Goal: Navigation & Orientation: Find specific page/section

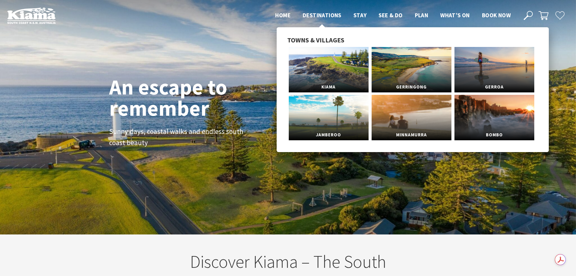
scroll to position [101, 581]
click at [329, 13] on span "Destinations" at bounding box center [322, 14] width 39 height 7
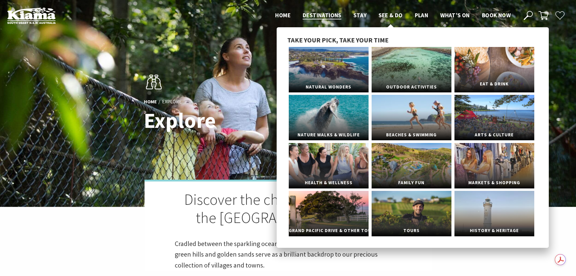
click at [496, 70] on link "Eat & Drink" at bounding box center [495, 69] width 80 height 45
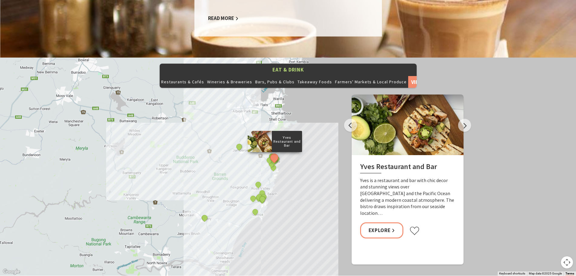
scroll to position [630, 0]
click at [467, 118] on button "Next" at bounding box center [464, 124] width 13 height 13
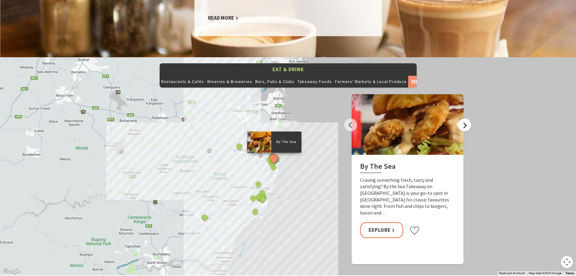
click at [467, 118] on button "Next" at bounding box center [464, 124] width 13 height 13
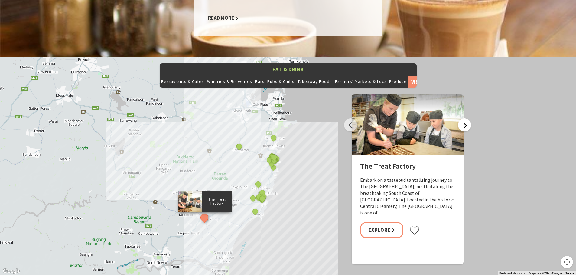
click at [467, 118] on button "Next" at bounding box center [464, 124] width 13 height 13
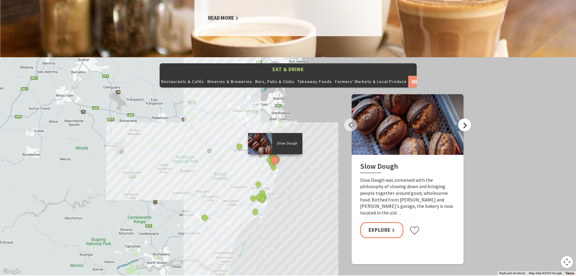
click at [467, 118] on button "Next" at bounding box center [464, 124] width 13 height 13
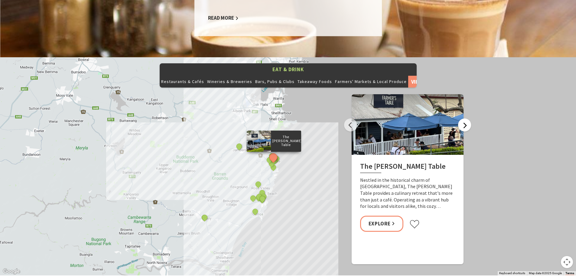
click at [467, 118] on button "Next" at bounding box center [464, 124] width 13 height 13
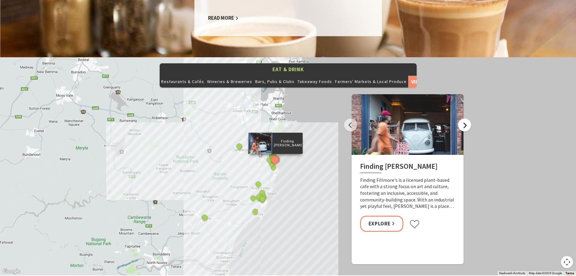
click at [467, 118] on button "Next" at bounding box center [464, 124] width 13 height 13
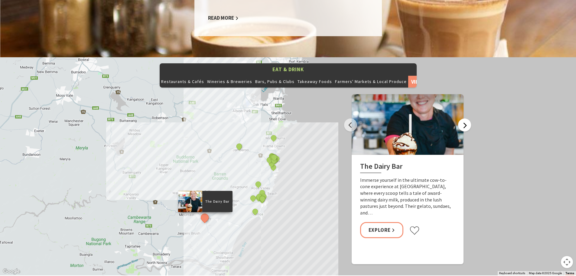
click at [467, 118] on button "Next" at bounding box center [464, 124] width 13 height 13
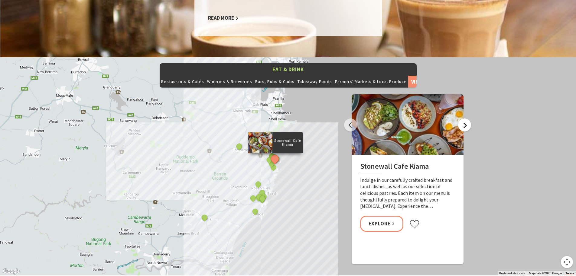
click at [467, 118] on button "Next" at bounding box center [464, 124] width 13 height 13
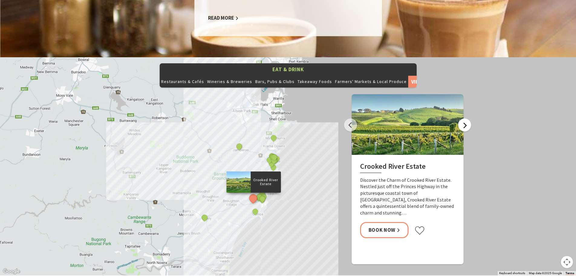
click at [467, 118] on button "Next" at bounding box center [464, 124] width 13 height 13
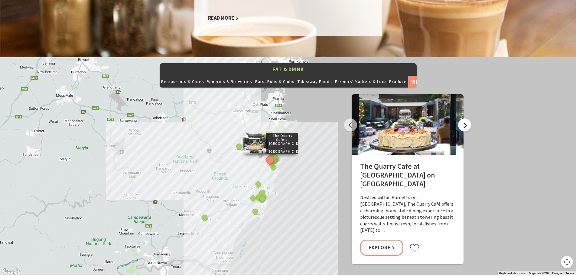
click at [467, 118] on button "Next" at bounding box center [464, 124] width 13 height 13
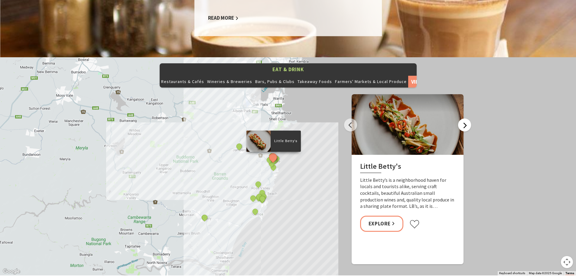
click at [467, 118] on button "Next" at bounding box center [464, 124] width 13 height 13
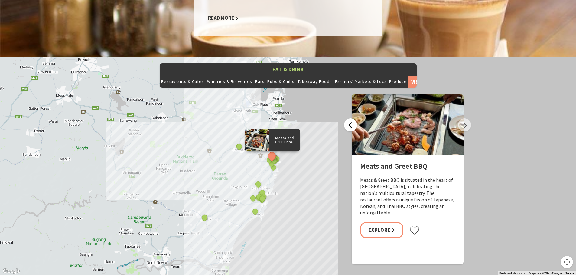
click at [349, 118] on button "Previous" at bounding box center [350, 124] width 13 height 13
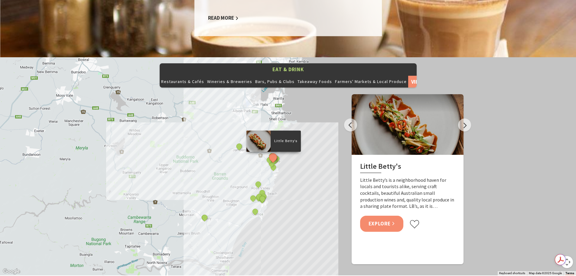
click at [381, 215] on link "Explore" at bounding box center [382, 223] width 44 height 16
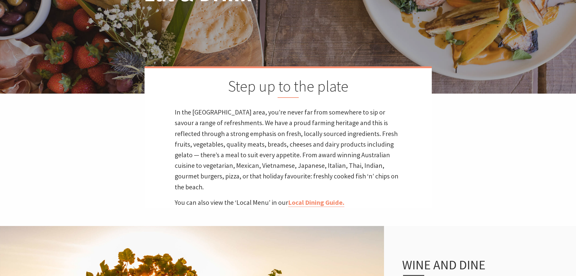
scroll to position [0, 0]
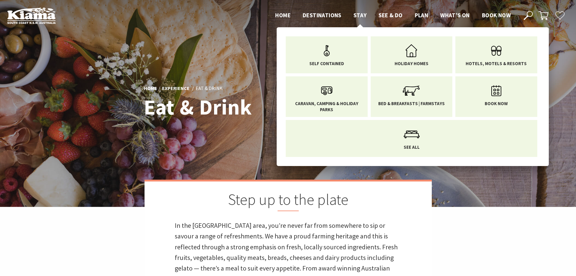
click at [359, 13] on span "Stay" at bounding box center [360, 14] width 13 height 7
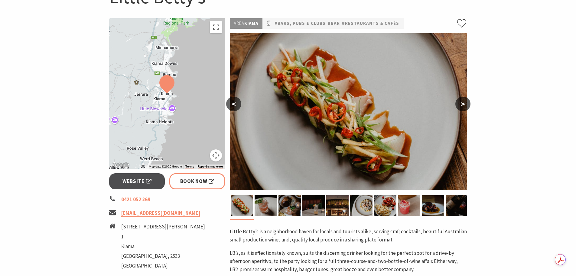
scroll to position [92, 0]
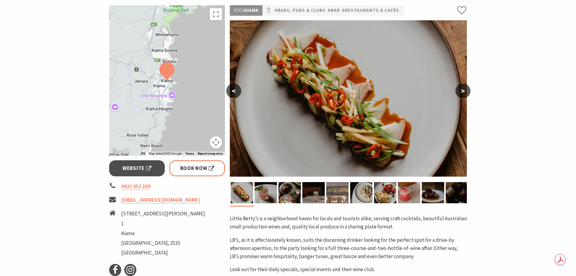
click at [341, 190] on img at bounding box center [337, 192] width 22 height 21
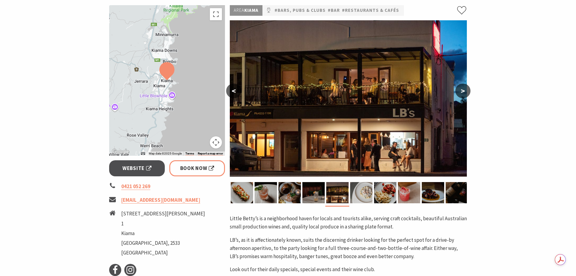
click at [363, 191] on img at bounding box center [361, 192] width 22 height 21
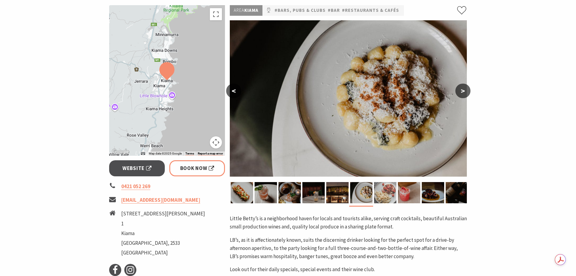
click at [383, 190] on img at bounding box center [385, 192] width 22 height 21
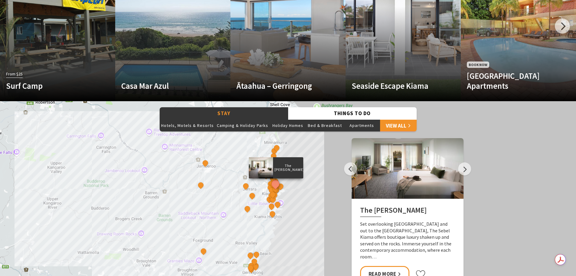
scroll to position [420, 0]
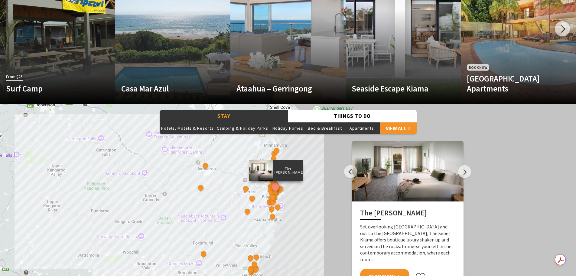
click at [394, 268] on link "Read More" at bounding box center [384, 276] width 49 height 16
click at [463, 171] on button "Next" at bounding box center [464, 171] width 13 height 13
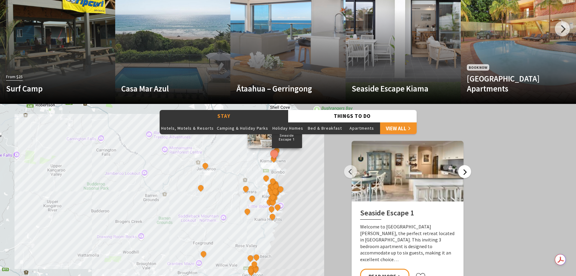
click at [463, 171] on button "Next" at bounding box center [464, 171] width 13 height 13
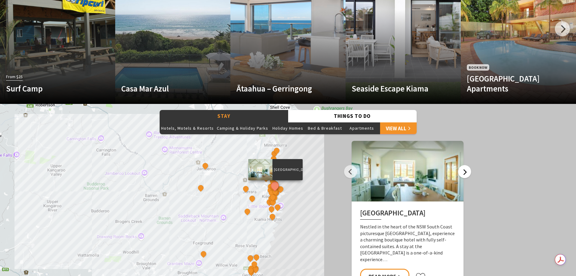
click at [463, 171] on button "Next" at bounding box center [464, 171] width 13 height 13
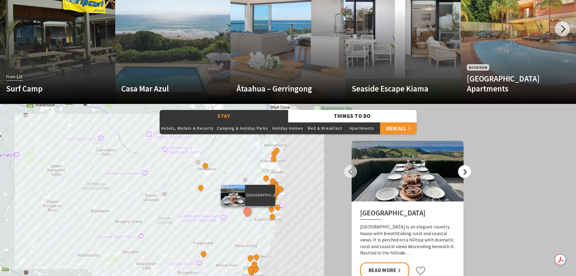
click at [463, 171] on button "Next" at bounding box center [464, 171] width 13 height 13
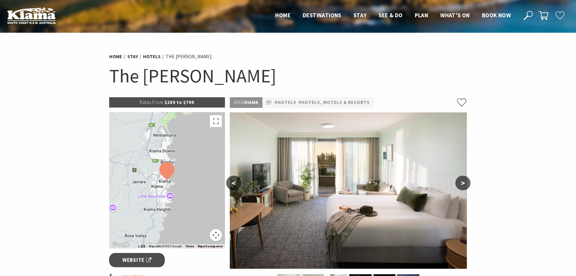
click at [464, 185] on button ">" at bounding box center [463, 182] width 15 height 15
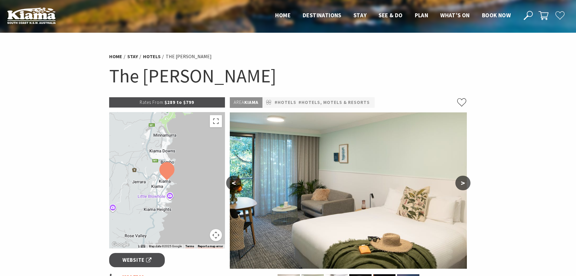
click at [464, 185] on button ">" at bounding box center [463, 182] width 15 height 15
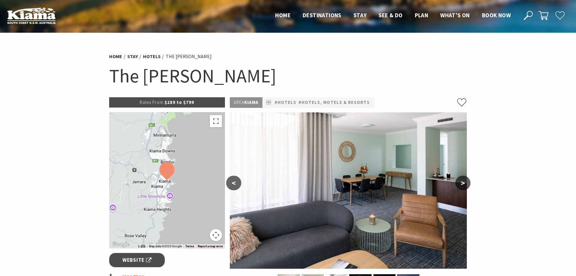
click at [464, 185] on button ">" at bounding box center [463, 182] width 15 height 15
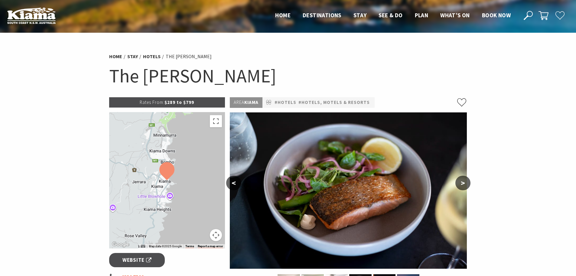
click at [464, 185] on button ">" at bounding box center [463, 182] width 15 height 15
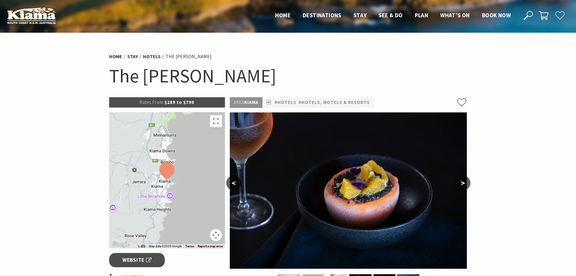
click at [464, 185] on button ">" at bounding box center [463, 182] width 15 height 15
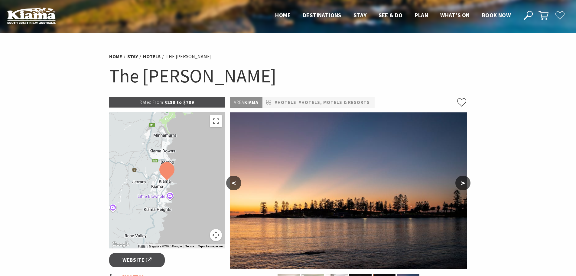
click at [464, 185] on button ">" at bounding box center [463, 182] width 15 height 15
